Goal: Book appointment/travel/reservation

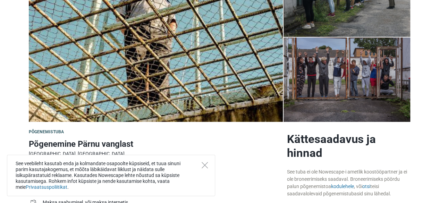
scroll to position [87, 0]
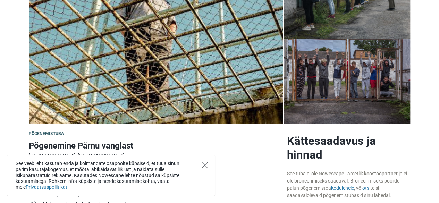
click at [206, 166] on icon "Close" at bounding box center [205, 165] width 6 height 6
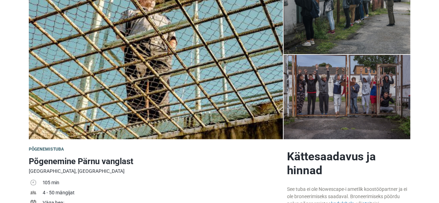
scroll to position [0, 0]
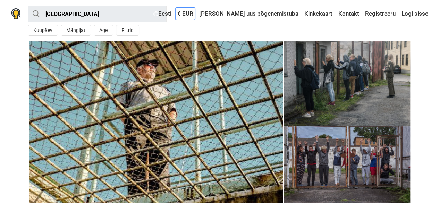
click at [195, 10] on link "€ EUR" at bounding box center [185, 14] width 19 height 13
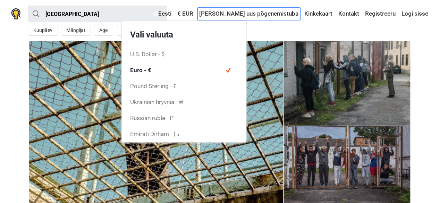
click at [255, 14] on link "[PERSON_NAME] uus põgenemistuba" at bounding box center [249, 14] width 103 height 13
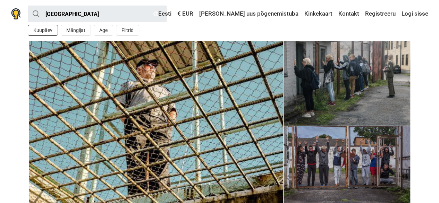
click at [46, 32] on button "Kuupäev" at bounding box center [43, 30] width 30 height 11
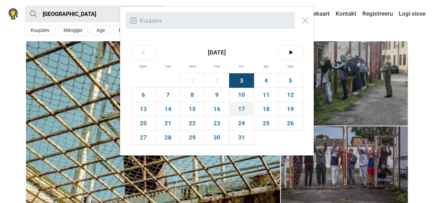
click at [241, 108] on span "17" at bounding box center [242, 109] width 24 height 14
type input "[DATE] (R)"
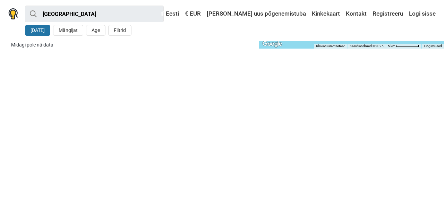
click at [38, 31] on button "[DATE]" at bounding box center [37, 30] width 25 height 11
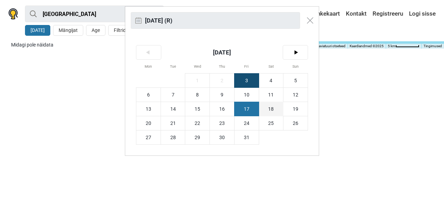
click at [277, 108] on span "18" at bounding box center [271, 109] width 24 height 14
type input "[DATE] (L)"
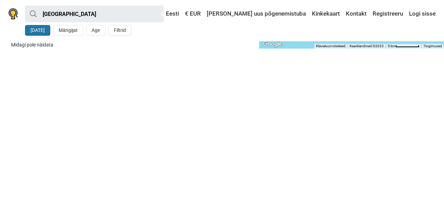
click at [32, 34] on button "[DATE]" at bounding box center [37, 30] width 25 height 11
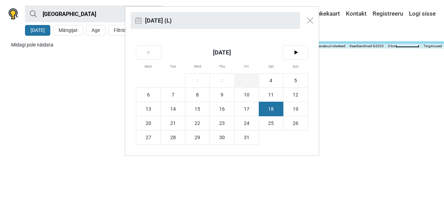
click at [244, 76] on span "3" at bounding box center [247, 81] width 24 height 14
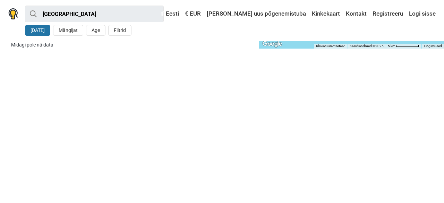
click at [30, 29] on button "[DATE]" at bounding box center [37, 30] width 25 height 11
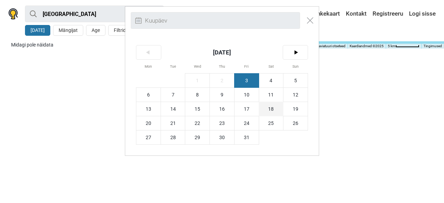
click at [264, 109] on span "18" at bounding box center [271, 109] width 24 height 14
type input "[DATE] (L)"
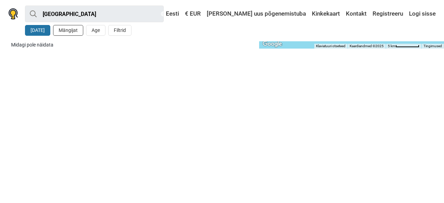
click at [67, 33] on button "Mängijat" at bounding box center [68, 30] width 30 height 11
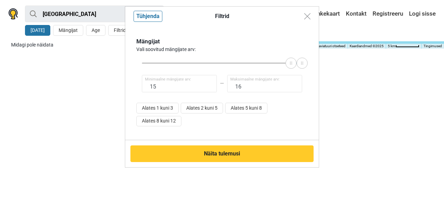
type input "14"
drag, startPoint x: 143, startPoint y: 62, endPoint x: 283, endPoint y: 73, distance: 139.6
click at [283, 73] on div "Mängijat Vali soovitud mängijate arv: 14 Minimaalne mängijate arv: 16 Maksimaal…" at bounding box center [222, 83] width 172 height 92
click at [242, 86] on input "16" at bounding box center [264, 83] width 75 height 17
type input "1"
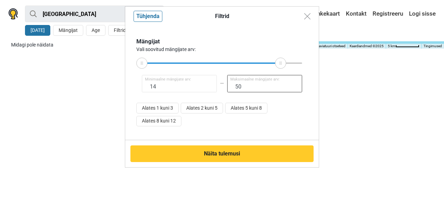
type input "50"
type input "1"
drag, startPoint x: 282, startPoint y: 61, endPoint x: 317, endPoint y: 64, distance: 35.2
click at [317, 64] on div "Mängijat Vali soovitud mängijate arv: 1 Minimaalne mängijate arv: 16 Maksimaaln…" at bounding box center [222, 83] width 194 height 114
drag, startPoint x: 147, startPoint y: 67, endPoint x: 213, endPoint y: 65, distance: 66.0
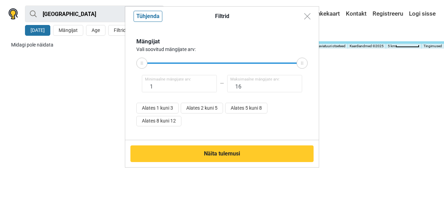
click at [213, 65] on div "Mängijat Vali soovitud mängijate arv: 1 Minimaalne mängijate arv: 16 Maksimaaln…" at bounding box center [222, 83] width 172 height 92
drag, startPoint x: 210, startPoint y: 63, endPoint x: 251, endPoint y: 63, distance: 41.0
click at [251, 63] on div at bounding box center [222, 63] width 160 height 1
type input "11"
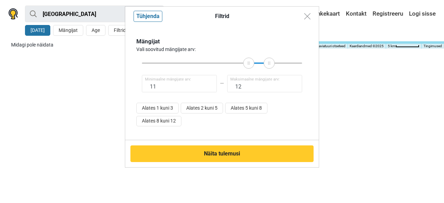
type input "11"
drag, startPoint x: 142, startPoint y: 62, endPoint x: 250, endPoint y: 73, distance: 109.3
click at [250, 73] on div "Mängijat Vali soovitud mängijate arv: 11 Minimaalne mängijate arv: 11 Maksimaal…" at bounding box center [222, 83] width 172 height 92
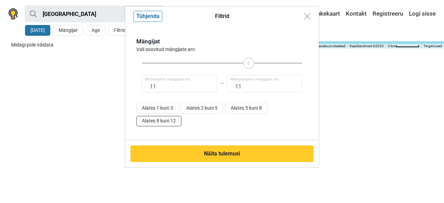
click at [162, 122] on button "Alates 8 kuni 12" at bounding box center [158, 121] width 45 height 11
type input "8"
type input "16"
drag, startPoint x: 261, startPoint y: 65, endPoint x: 279, endPoint y: 59, distance: 19.0
click at [306, 64] on icon at bounding box center [302, 62] width 10 height 3
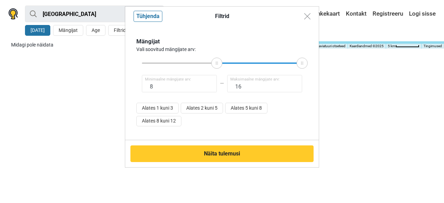
click at [94, 30] on div "Filtrid Tühjenda Mängijat Vali soovitud mängijate arv: 8 Minimaalne mängijate a…" at bounding box center [222, 101] width 444 height 203
click at [309, 16] on img "Close modal" at bounding box center [308, 16] width 6 height 6
type input "1"
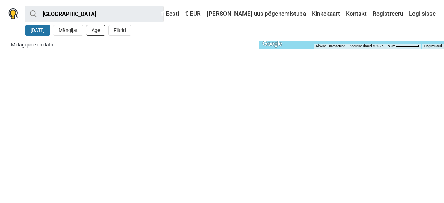
click at [95, 28] on button "Age" at bounding box center [95, 30] width 19 height 11
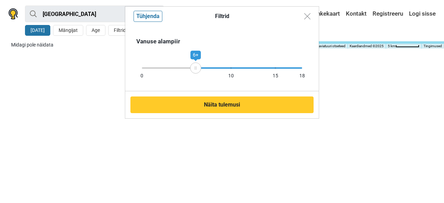
drag, startPoint x: 302, startPoint y: 70, endPoint x: 196, endPoint y: 70, distance: 105.9
click at [196, 70] on div "6+" at bounding box center [195, 68] width 11 height 11
drag, startPoint x: 194, startPoint y: 64, endPoint x: 220, endPoint y: 66, distance: 25.8
click at [220, 66] on div "9+" at bounding box center [220, 68] width 11 height 11
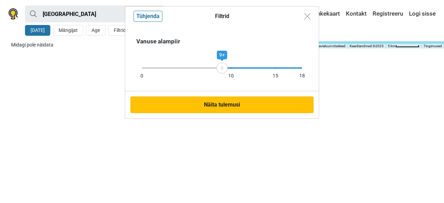
click at [211, 101] on button "Näita tulemusi" at bounding box center [222, 105] width 183 height 17
